Goal: Navigation & Orientation: Go to known website

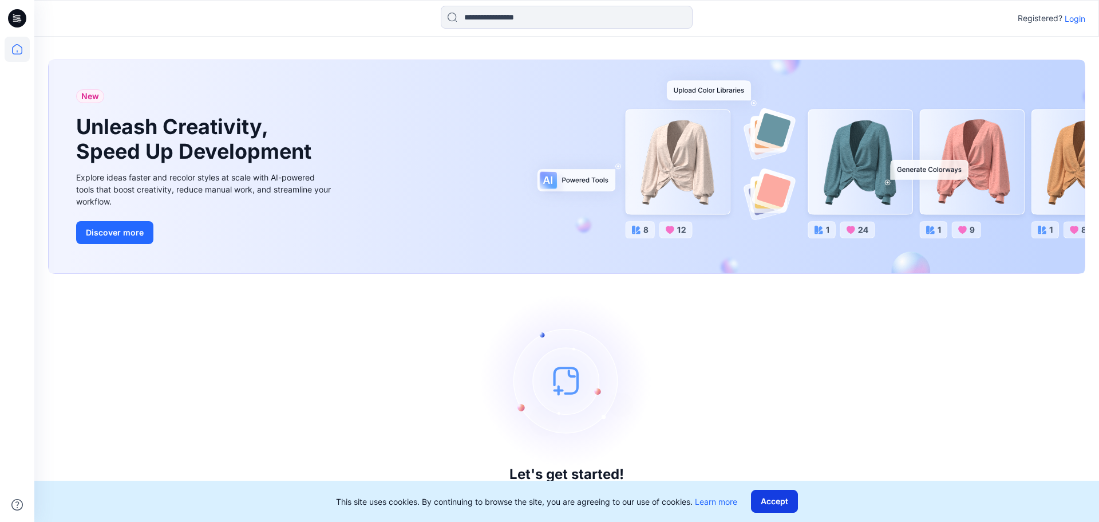
click at [775, 497] on button "Accept" at bounding box center [774, 501] width 47 height 23
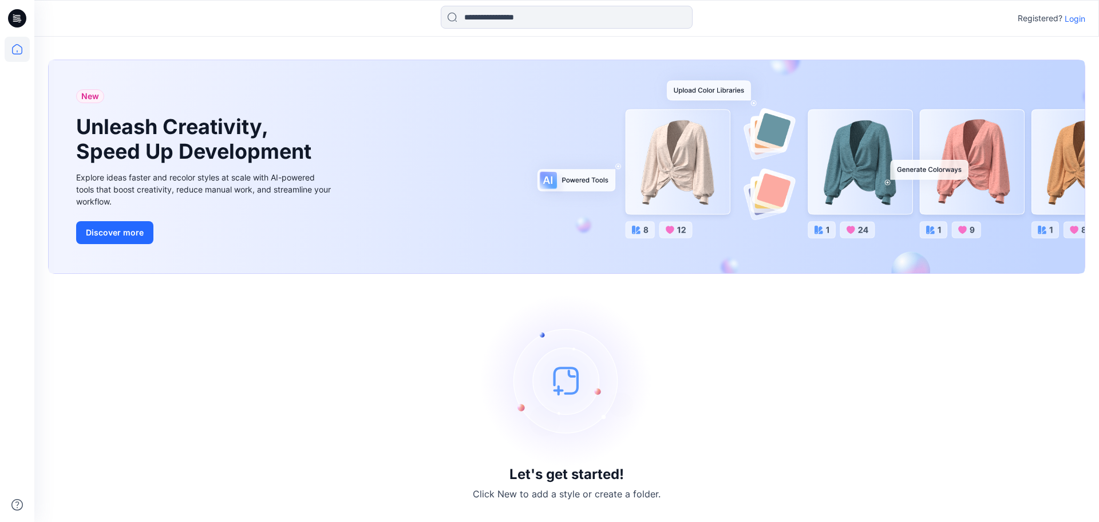
click at [1068, 18] on p "Login" at bounding box center [1075, 19] width 21 height 12
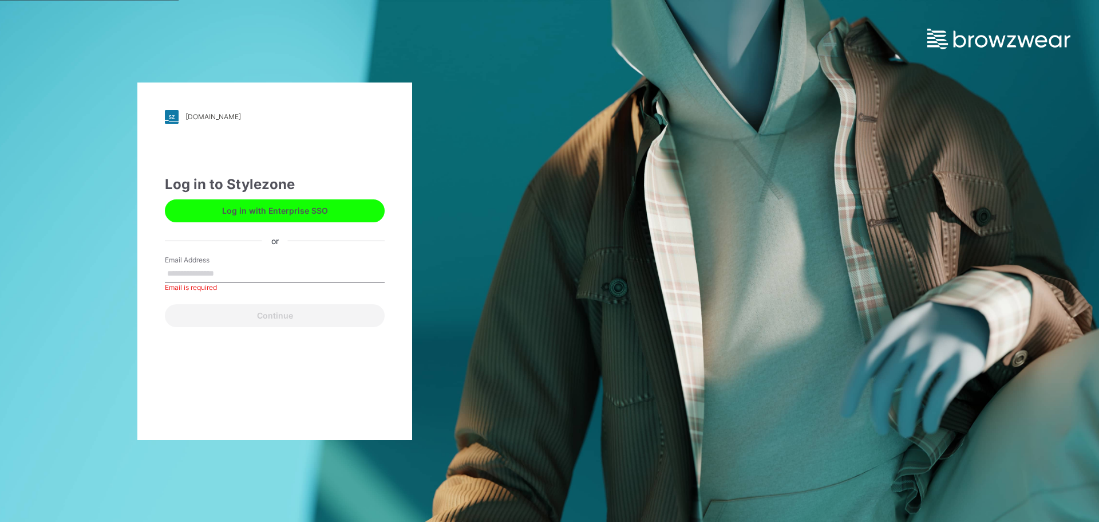
drag, startPoint x: 279, startPoint y: 252, endPoint x: 261, endPoint y: 220, distance: 36.4
click at [278, 251] on div "Log in to Stylezone Log in with Enterprise SSO or Email Address Email is requir…" at bounding box center [275, 250] width 220 height 153
click at [261, 216] on button "Log in with Enterprise SSO" at bounding box center [275, 210] width 220 height 23
